Goal: Task Accomplishment & Management: Use online tool/utility

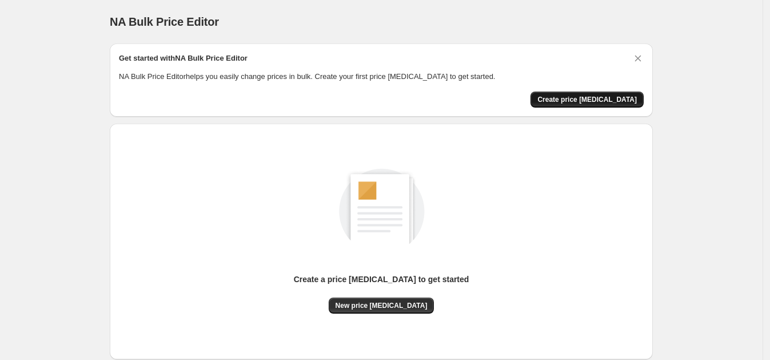
click at [591, 92] on button "Create price [MEDICAL_DATA]" at bounding box center [587, 100] width 113 height 16
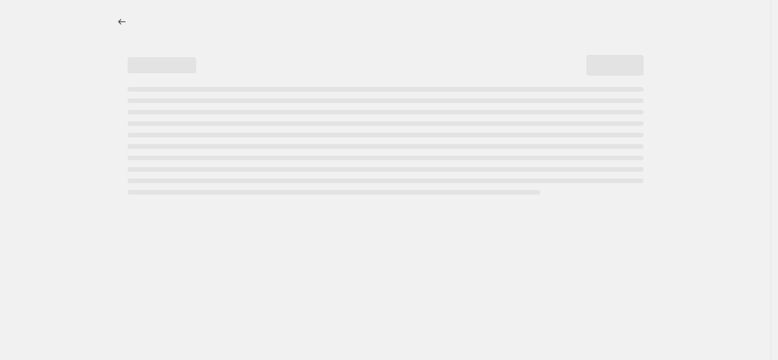
select select "percentage"
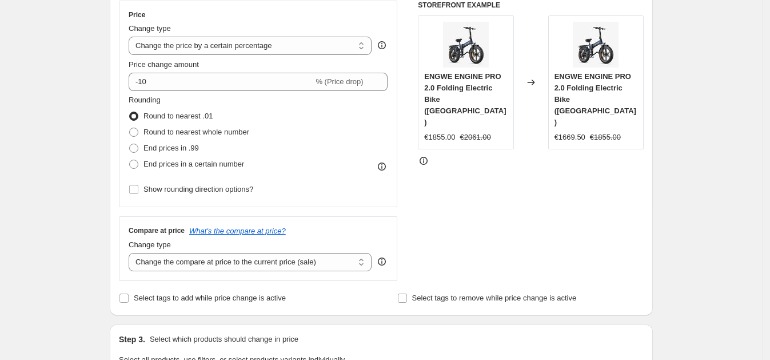
scroll to position [213, 0]
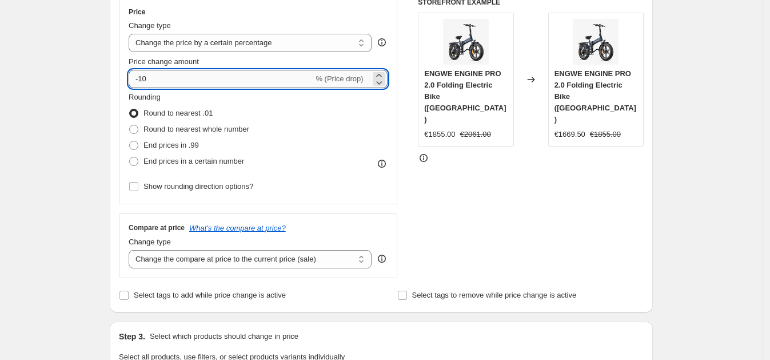
click at [202, 80] on input "-10" at bounding box center [221, 79] width 185 height 18
type input "-1"
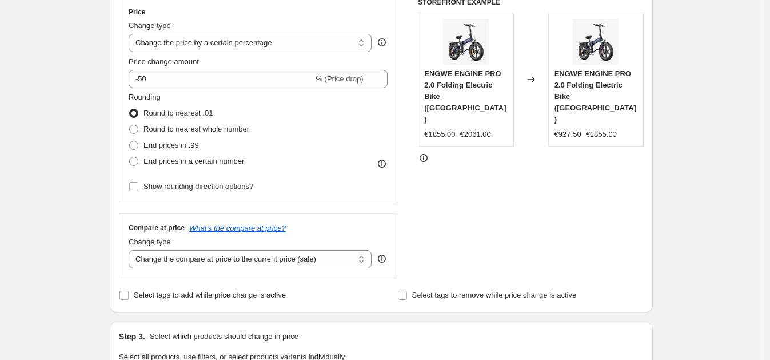
click at [466, 195] on div "STOREFRONT EXAMPLE ENGWE ENGINE PRO 2.0 Folding Electric Bike ([GEOGRAPHIC_DATA…" at bounding box center [531, 138] width 226 height 280
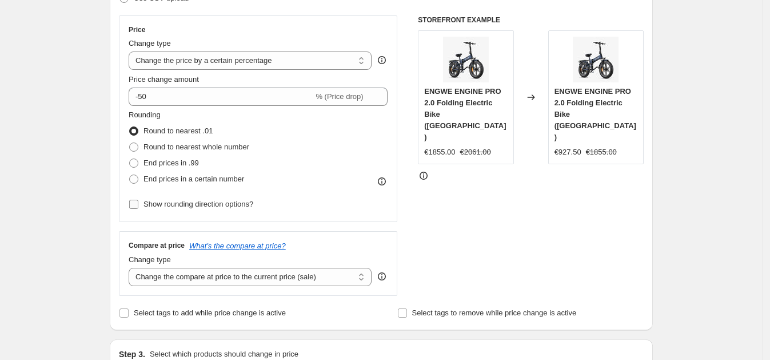
scroll to position [193, 0]
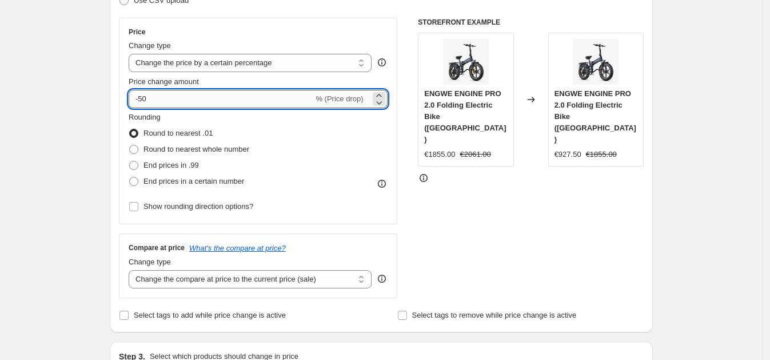
click at [200, 100] on input "-50" at bounding box center [221, 99] width 185 height 18
type input "-5"
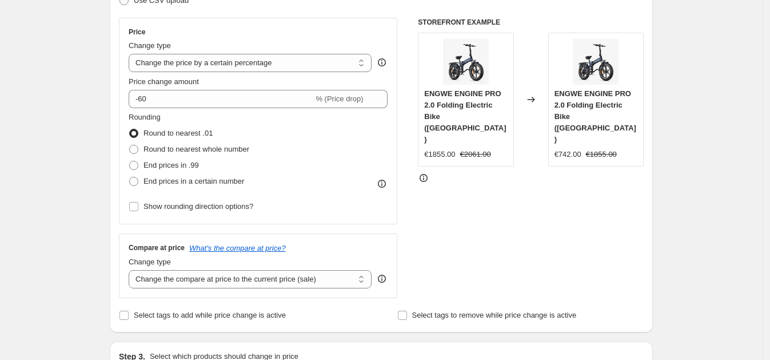
click at [612, 289] on div "STOREFRONT EXAMPLE ENGWE ENGINE PRO 2.0 Folding Electric Bike ([GEOGRAPHIC_DATA…" at bounding box center [531, 158] width 226 height 280
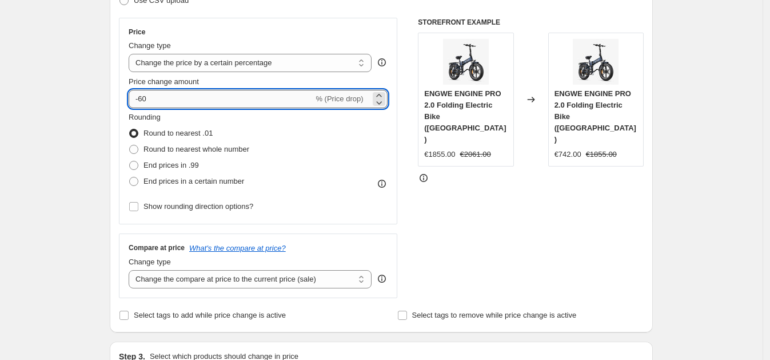
click at [272, 105] on input "-60" at bounding box center [221, 99] width 185 height 18
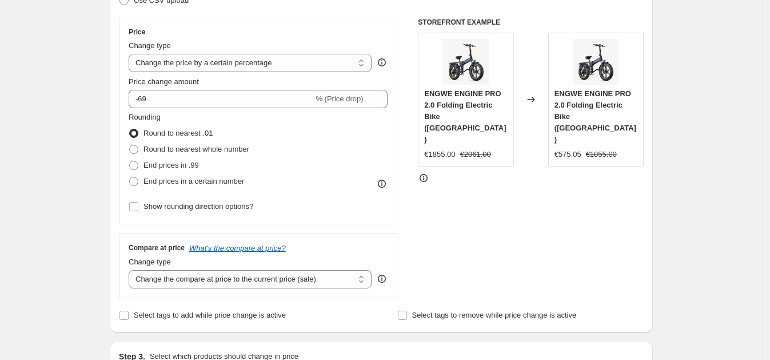
click at [508, 230] on div "STOREFRONT EXAMPLE ENGWE ENGINE PRO 2.0 Folding Electric Bike ([GEOGRAPHIC_DATA…" at bounding box center [531, 158] width 226 height 280
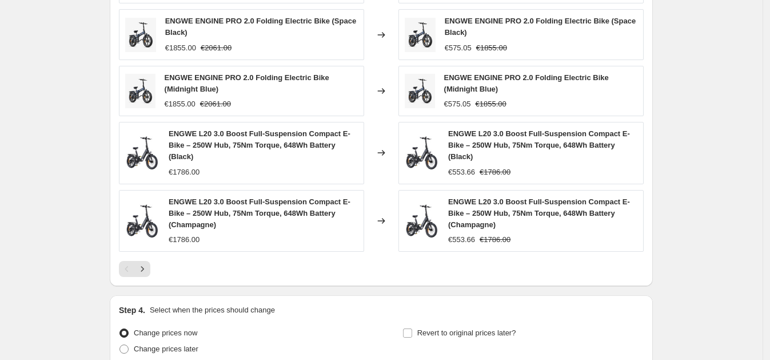
scroll to position [722, 0]
click at [148, 267] on icon "Next" at bounding box center [142, 268] width 11 height 11
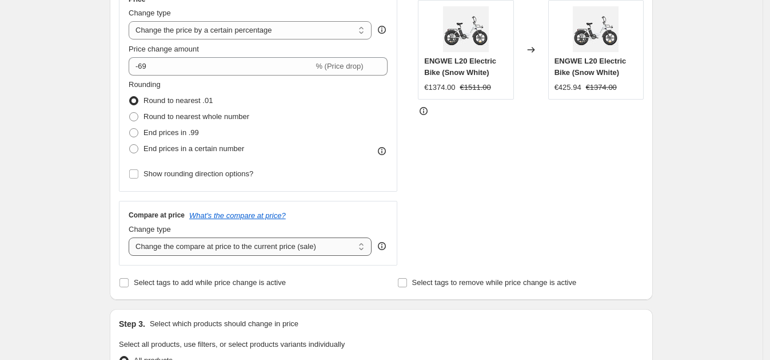
scroll to position [224, 0]
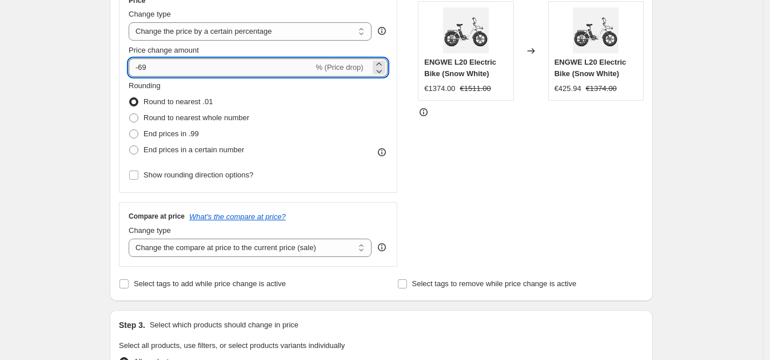
click at [207, 69] on input "-69" at bounding box center [221, 67] width 185 height 18
type input "-6"
type input "-50"
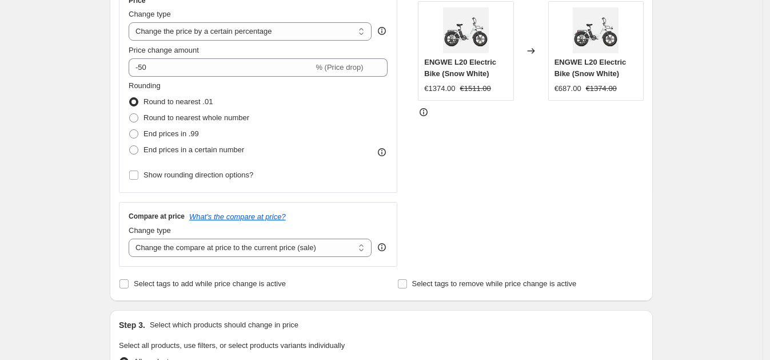
click at [486, 211] on div "STOREFRONT EXAMPLE ENGWE L20 Electric Bike (Snow White) €1374.00 €1511.00 Chang…" at bounding box center [531, 126] width 226 height 280
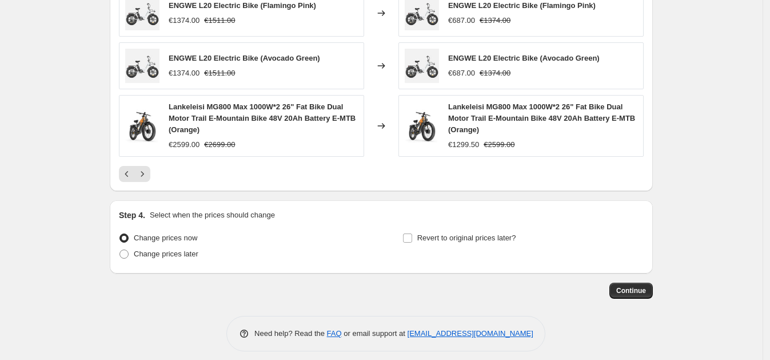
scroll to position [797, 0]
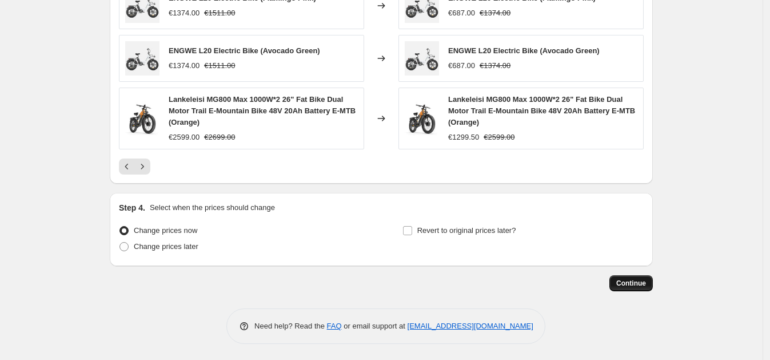
click at [650, 277] on button "Continue" at bounding box center [631, 283] width 43 height 16
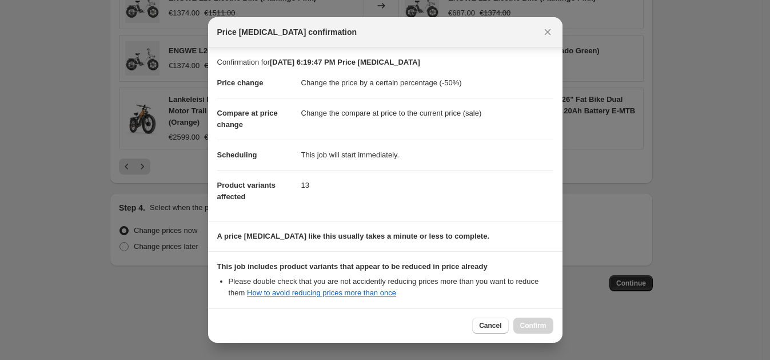
scroll to position [120, 0]
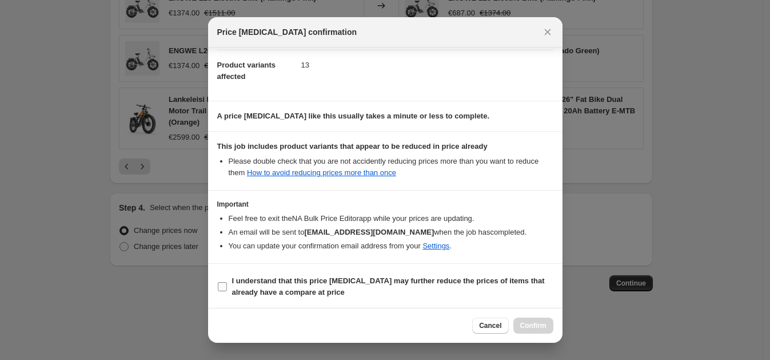
click at [243, 287] on b "I understand that this price [MEDICAL_DATA] may further reduce the prices of it…" at bounding box center [388, 286] width 313 height 20
click at [227, 287] on input "I understand that this price [MEDICAL_DATA] may further reduce the prices of it…" at bounding box center [222, 286] width 9 height 9
checkbox input "true"
click at [538, 319] on button "Confirm" at bounding box center [534, 325] width 40 height 16
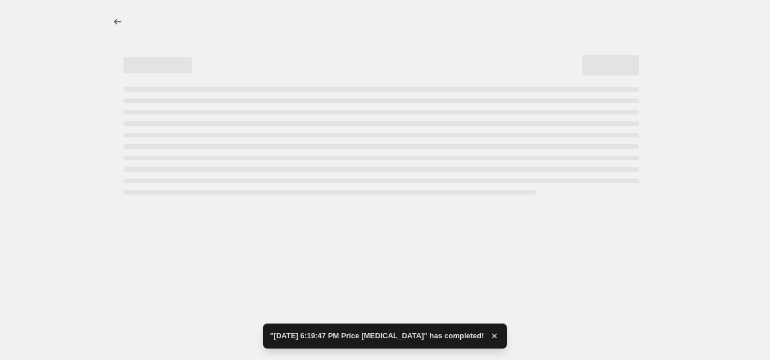
select select "percentage"
